Goal: Task Accomplishment & Management: Use online tool/utility

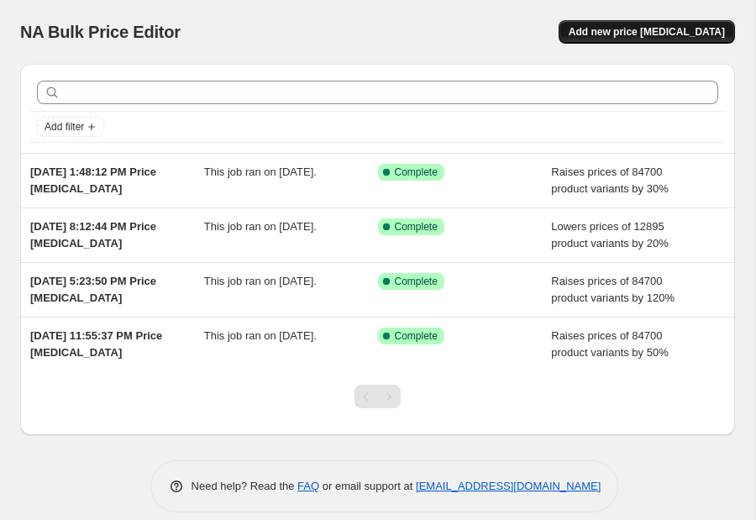
click at [625, 27] on span "Add new price [MEDICAL_DATA]" at bounding box center [646, 31] width 156 height 13
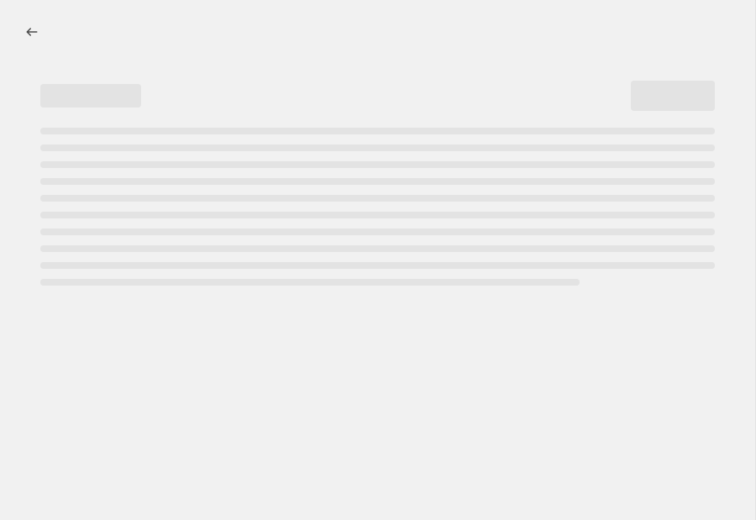
select select "percentage"
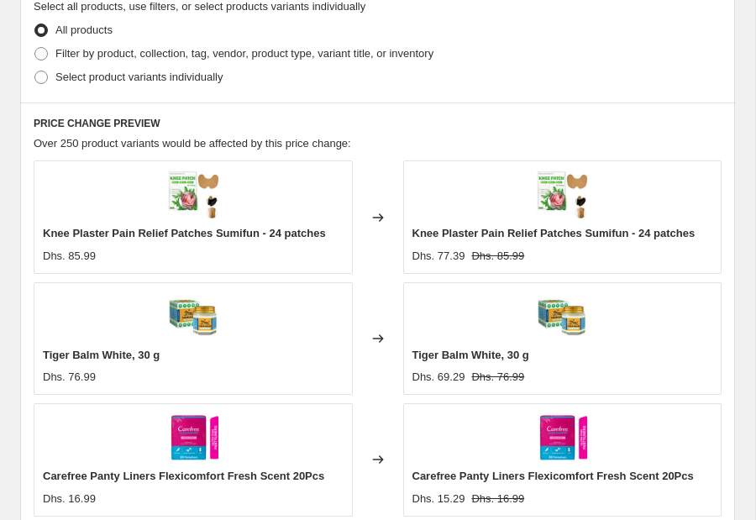
scroll to position [1619, 0]
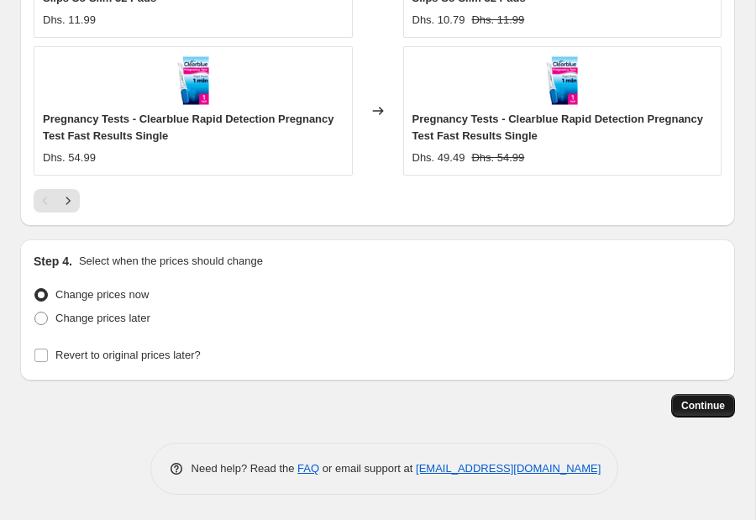
click at [704, 404] on span "Continue" at bounding box center [703, 405] width 44 height 13
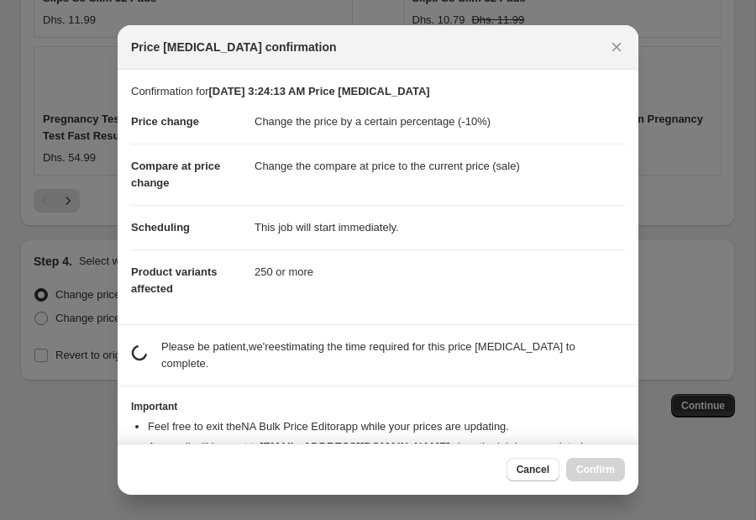
scroll to position [49, 0]
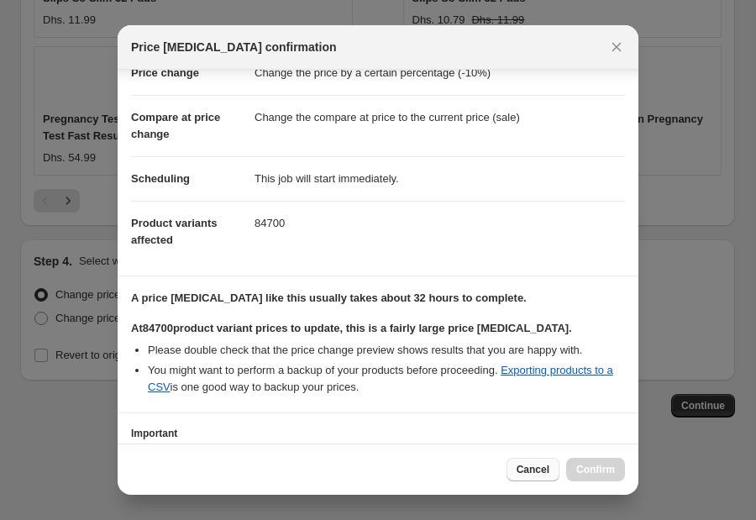
click at [531, 472] on span "Cancel" at bounding box center [532, 469] width 33 height 13
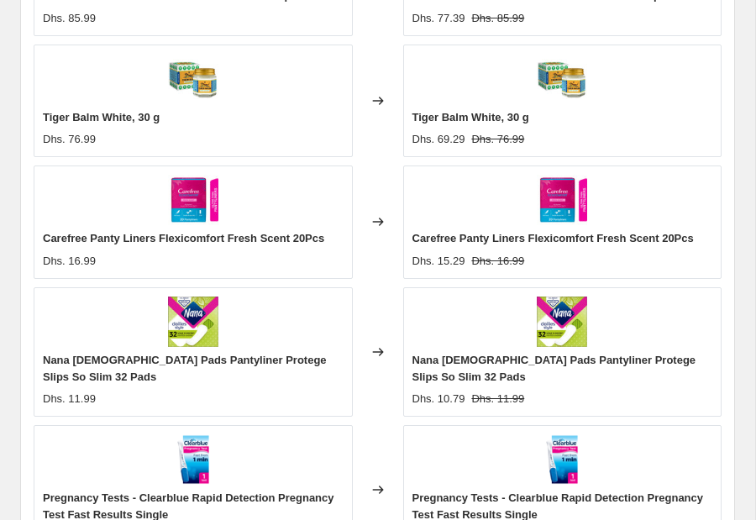
scroll to position [0, 0]
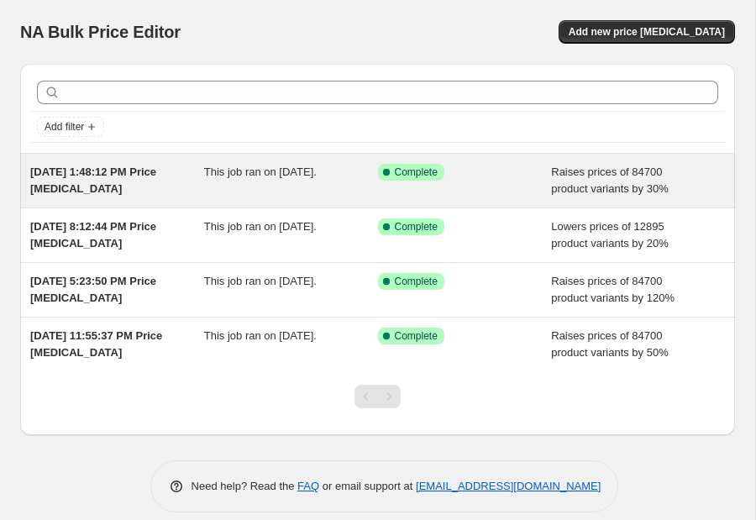
click at [121, 194] on div "[DATE] 1:48:12 PM Price [MEDICAL_DATA]" at bounding box center [117, 181] width 174 height 34
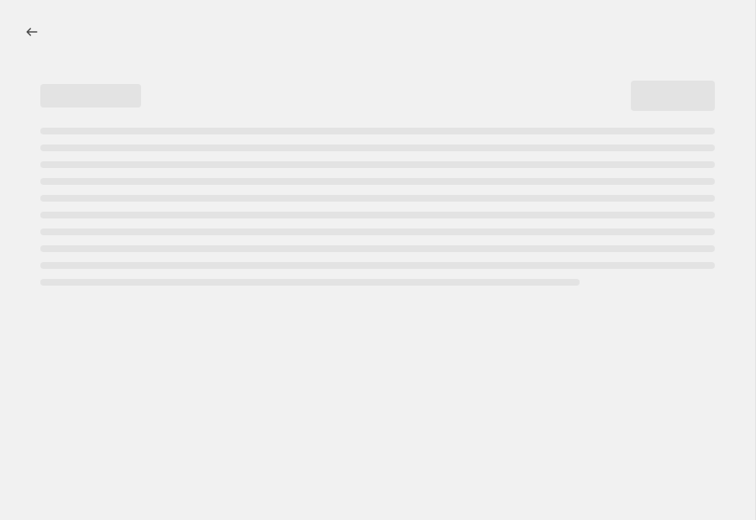
select select "percentage"
select select "remove"
